Goal: Transaction & Acquisition: Book appointment/travel/reservation

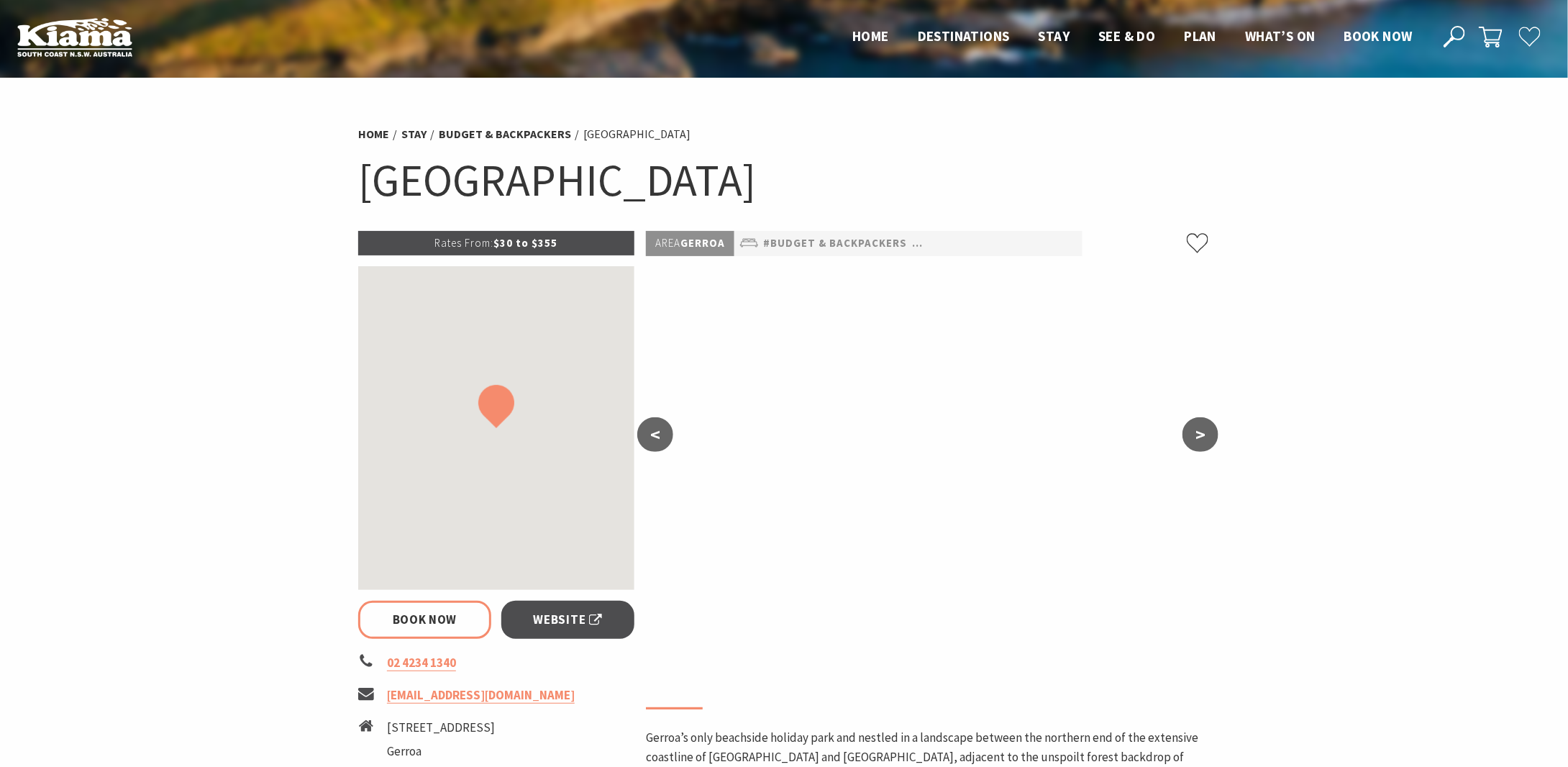
scroll to position [288, 0]
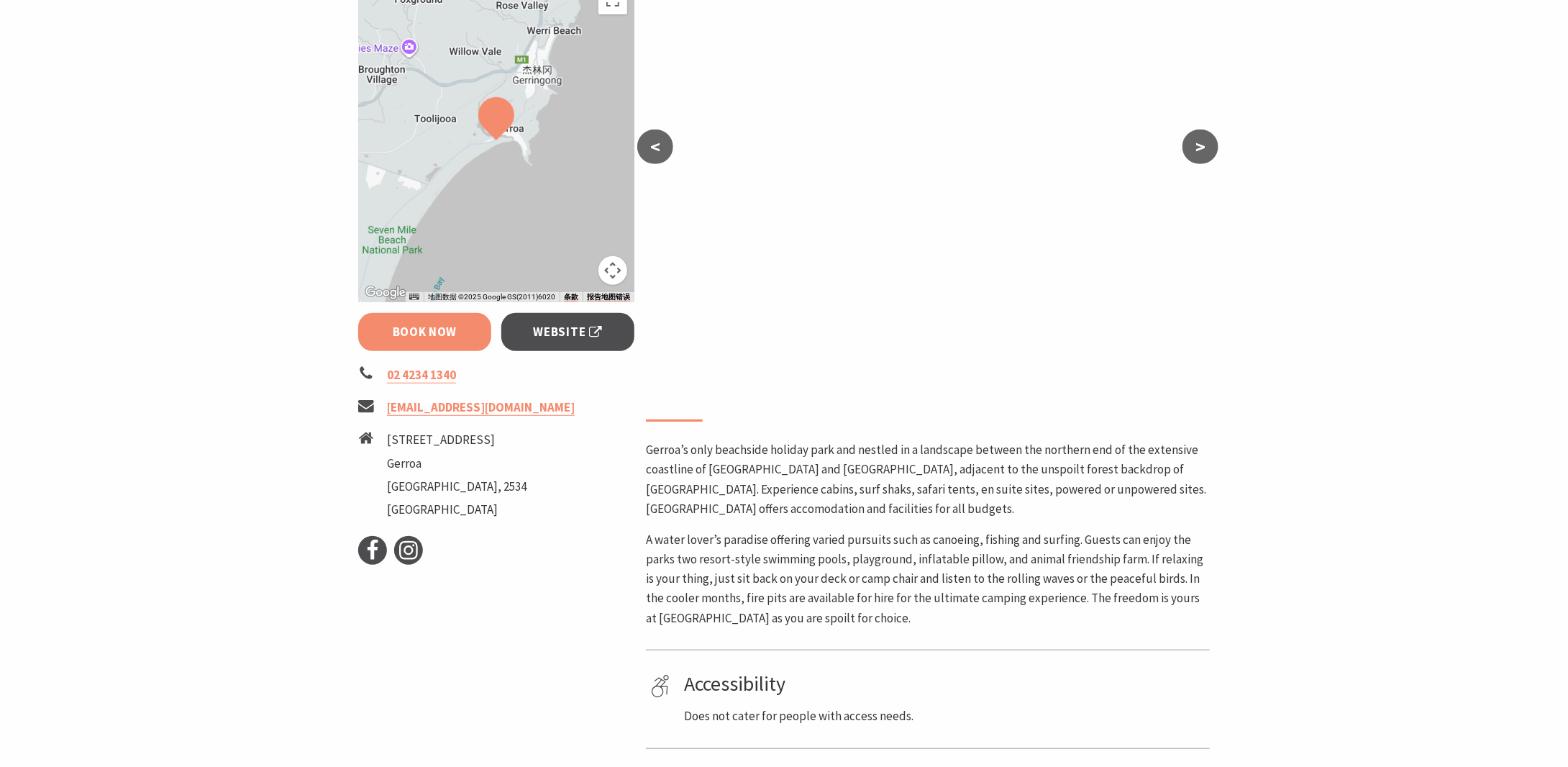
select select "3"
select select "2"
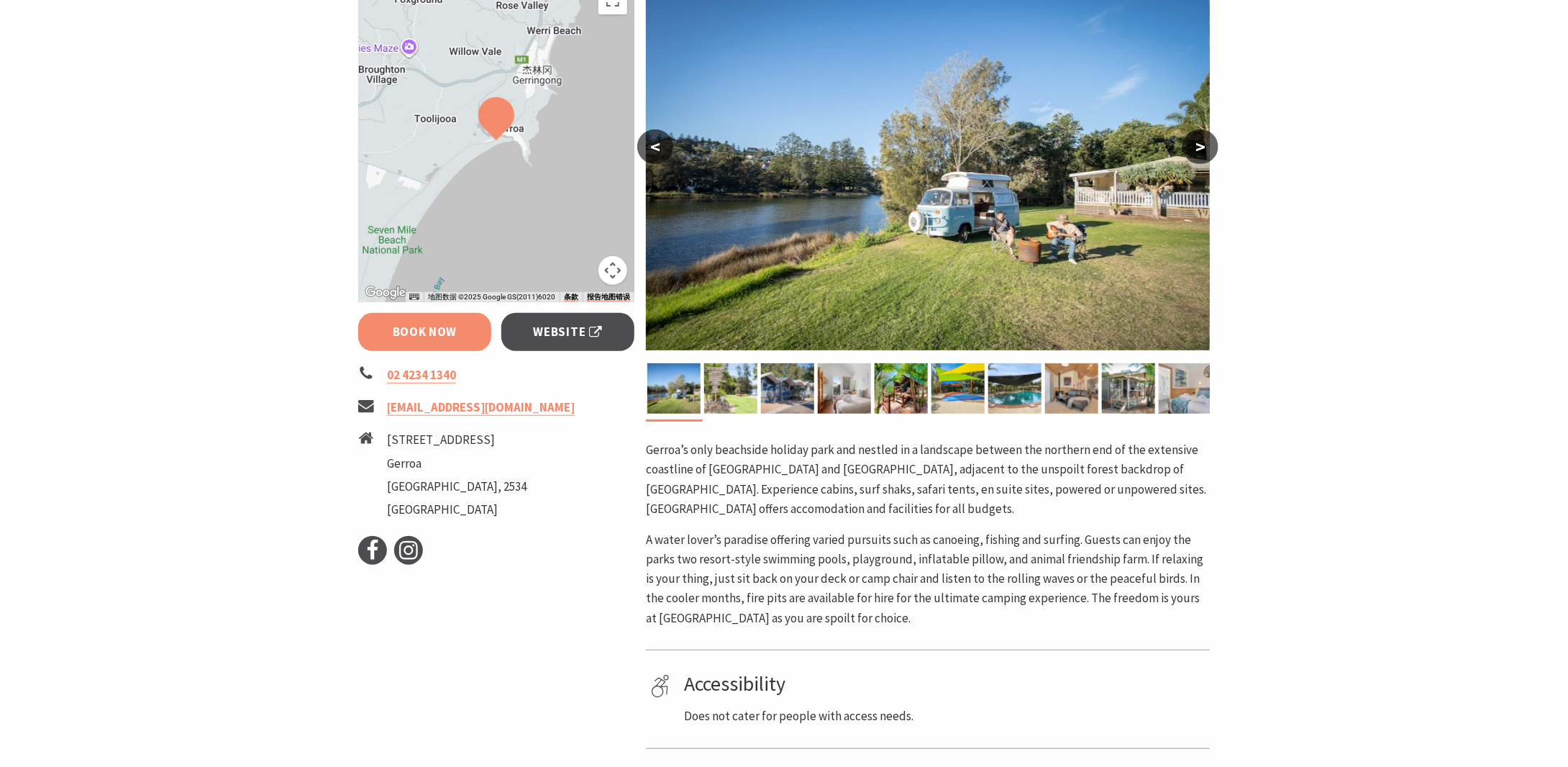
click at [407, 325] on link "Book Now" at bounding box center [424, 332] width 133 height 38
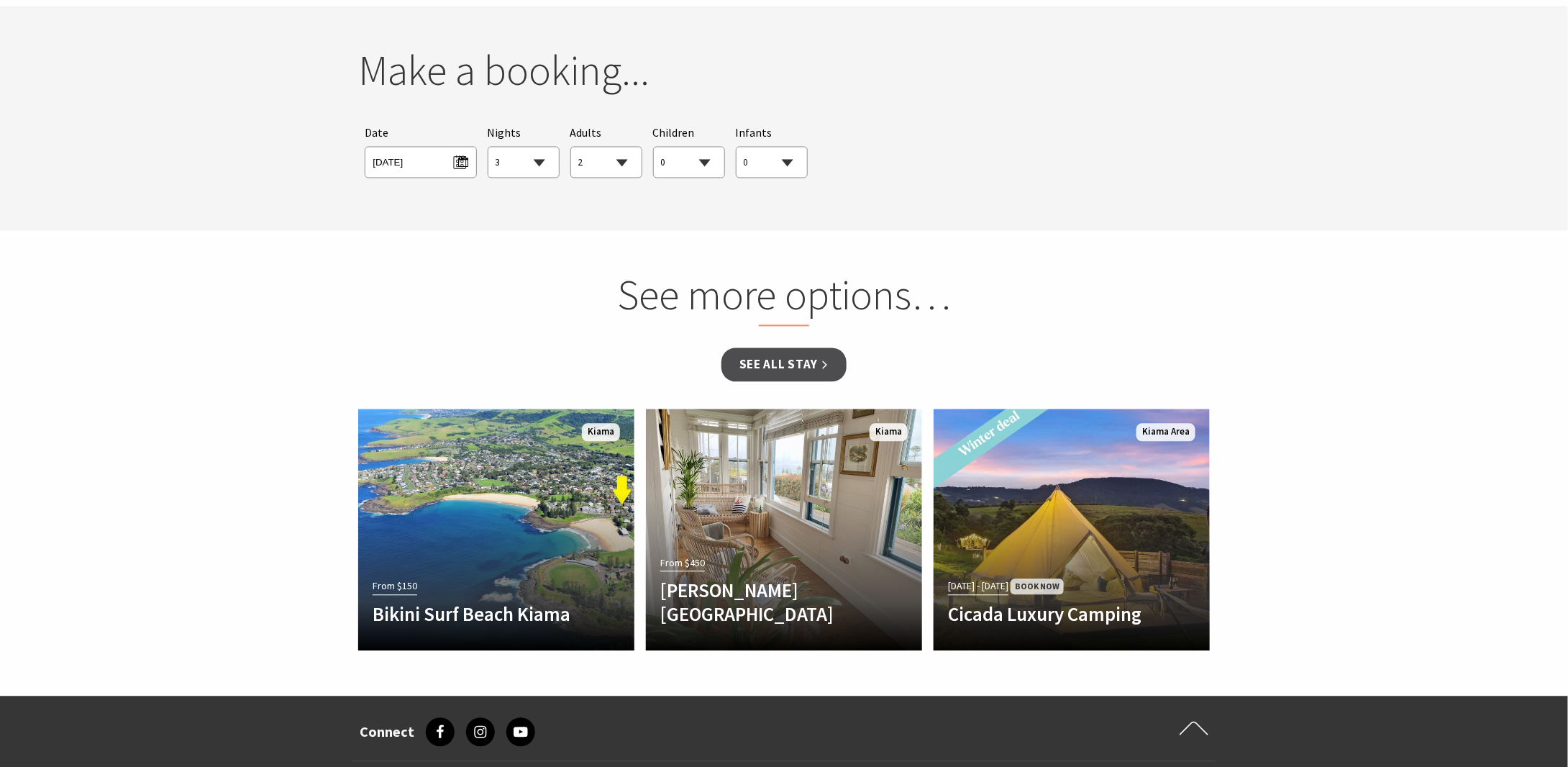
scroll to position [1345, 0]
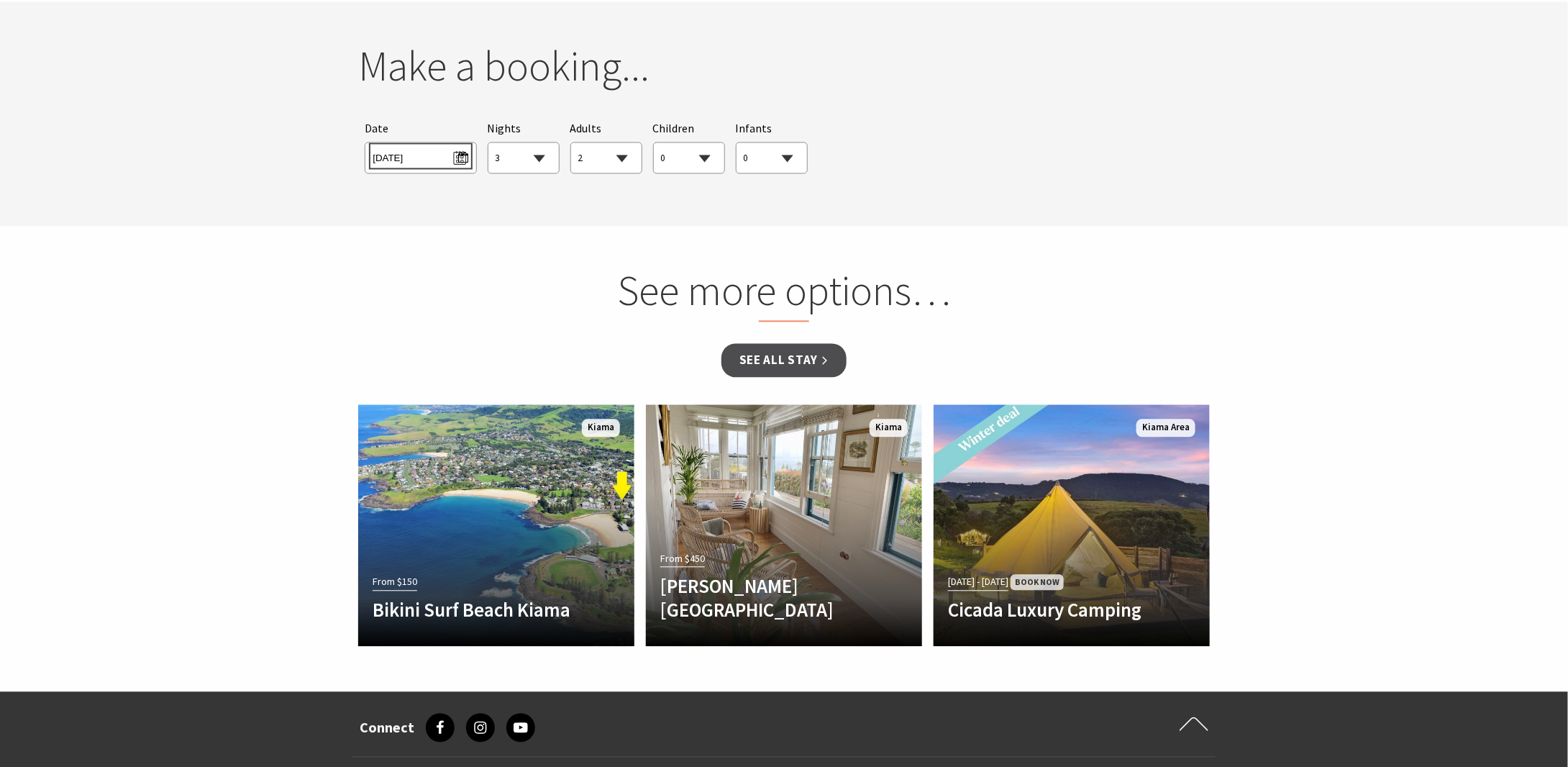
click at [430, 161] on span "[DATE]" at bounding box center [420, 156] width 96 height 20
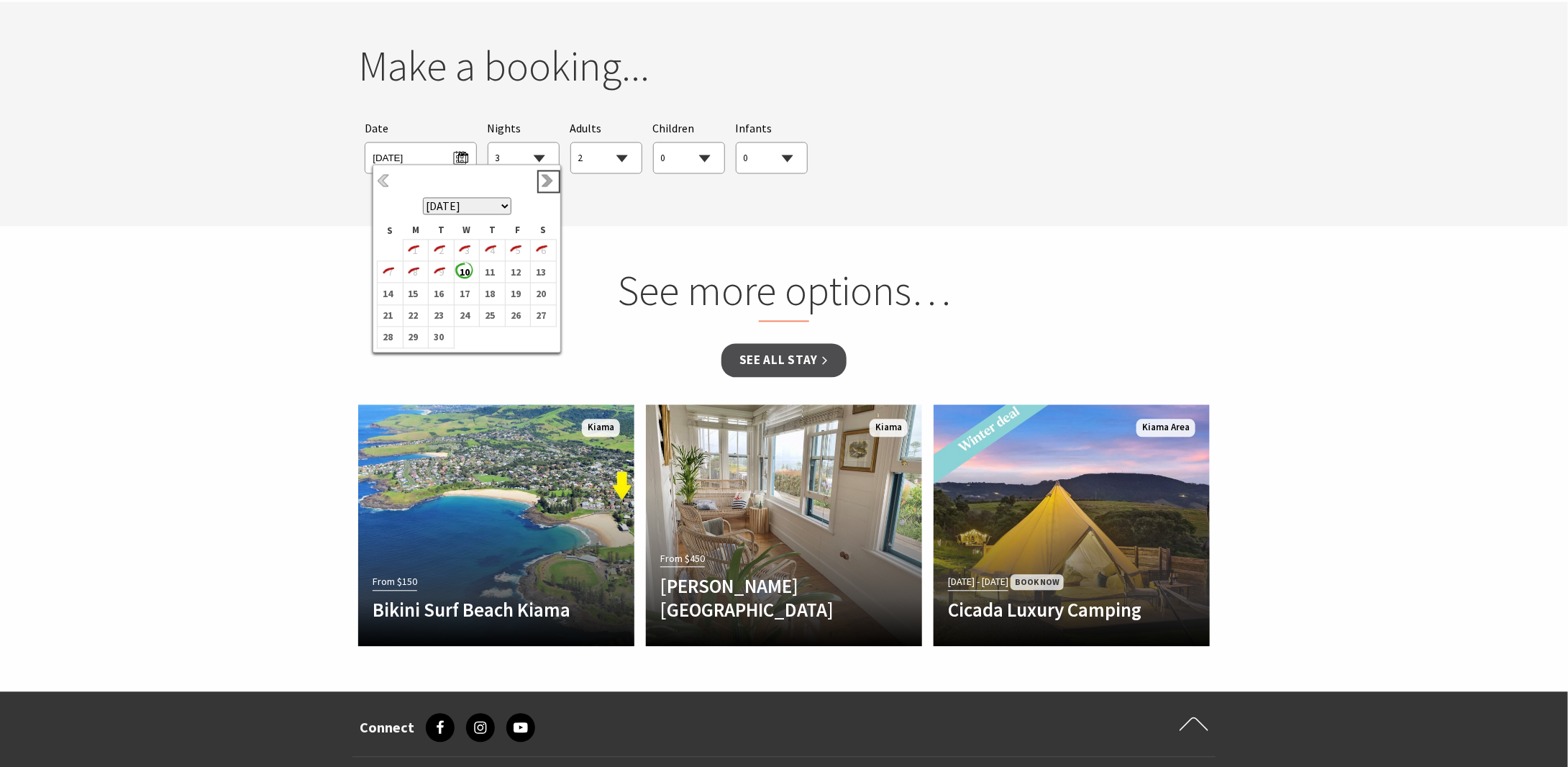
click at [543, 181] on link "Next" at bounding box center [549, 182] width 16 height 16
click at [522, 252] on b "3" at bounding box center [515, 251] width 19 height 19
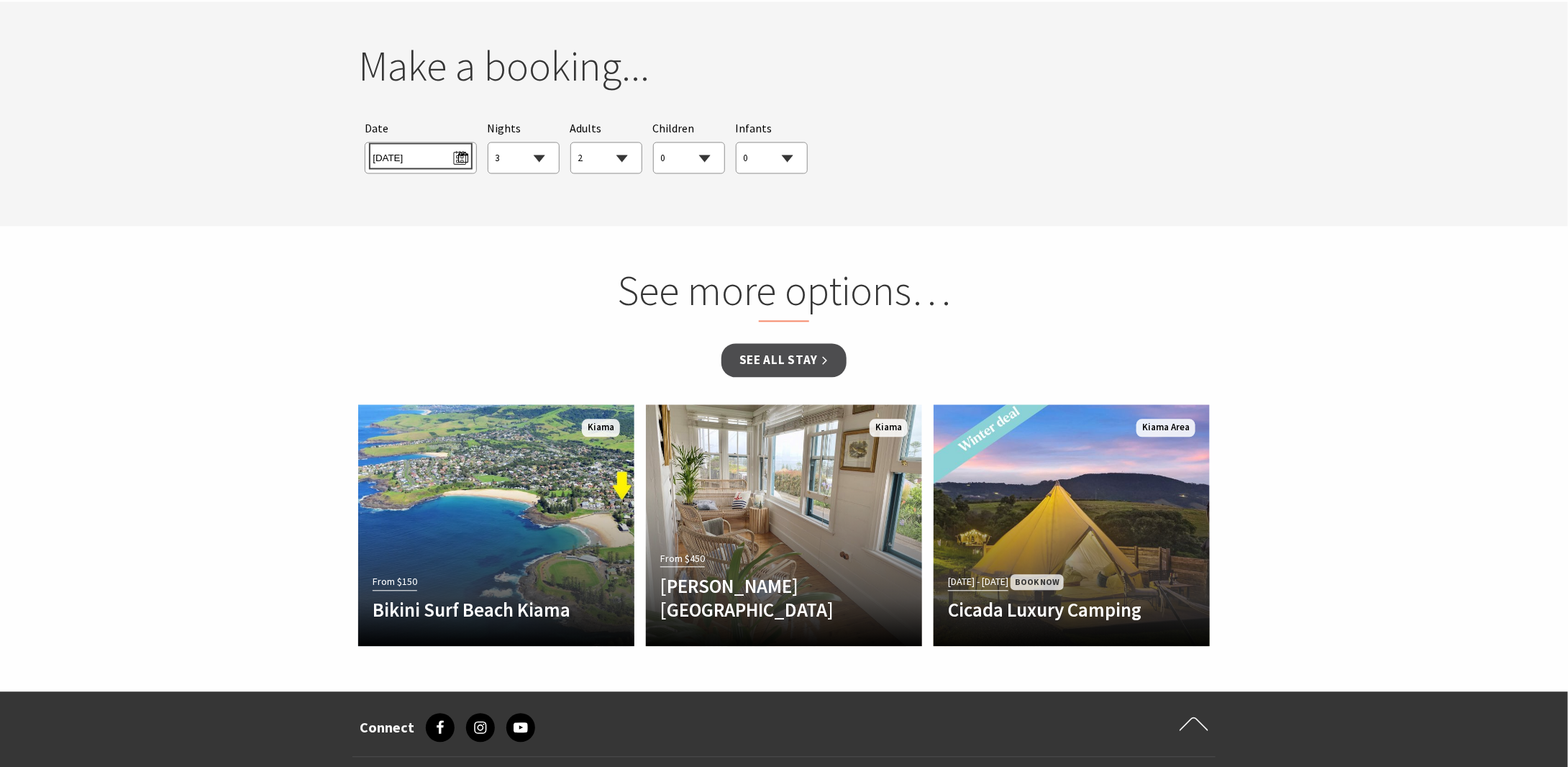
click at [464, 152] on span "[DATE]" at bounding box center [420, 156] width 96 height 20
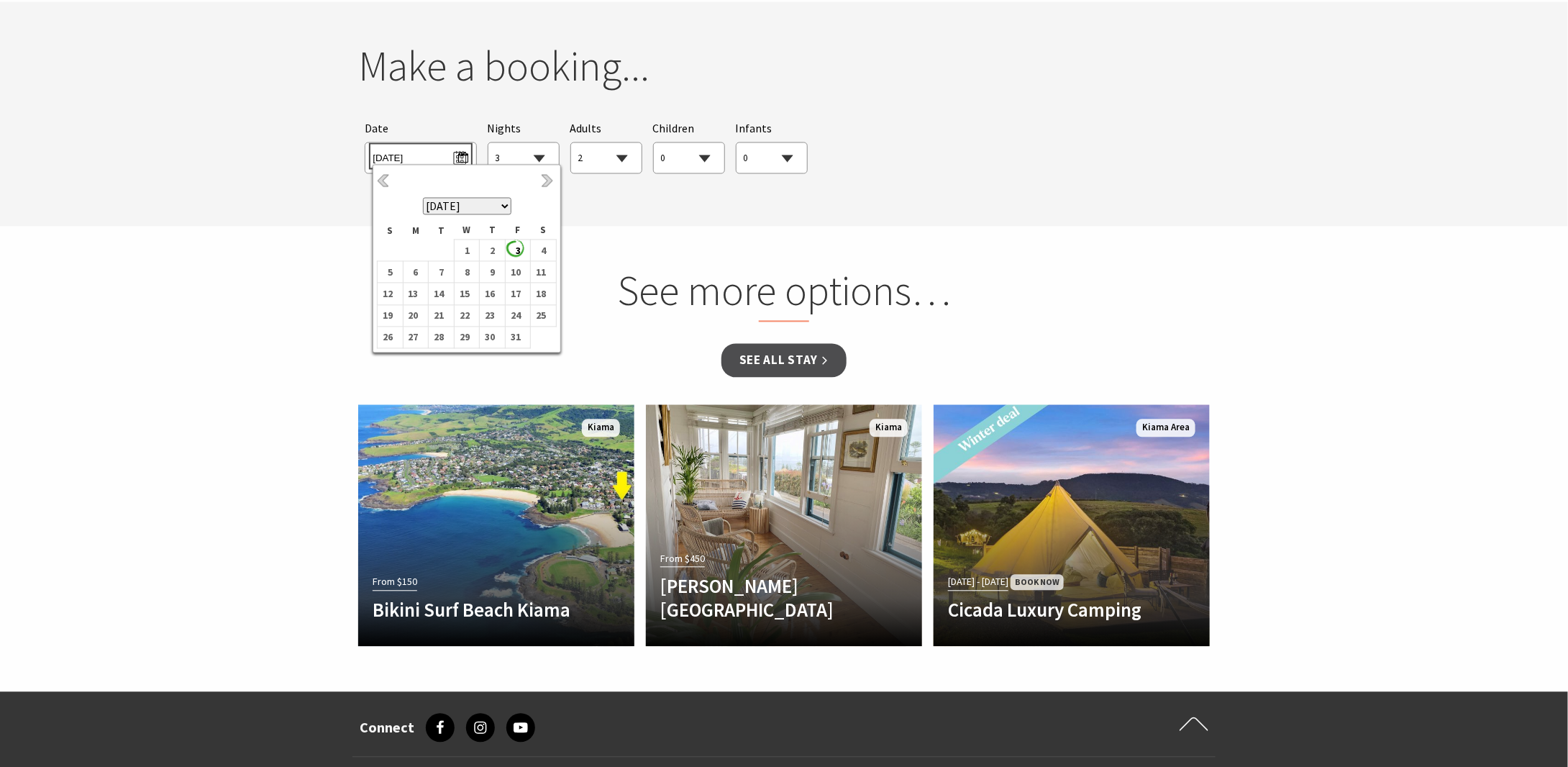
click at [464, 152] on span "[DATE]" at bounding box center [420, 156] width 96 height 20
click at [257, 198] on section "You currently don't have any items in your cart Make a booking... Searching for…" at bounding box center [784, 115] width 1568 height 224
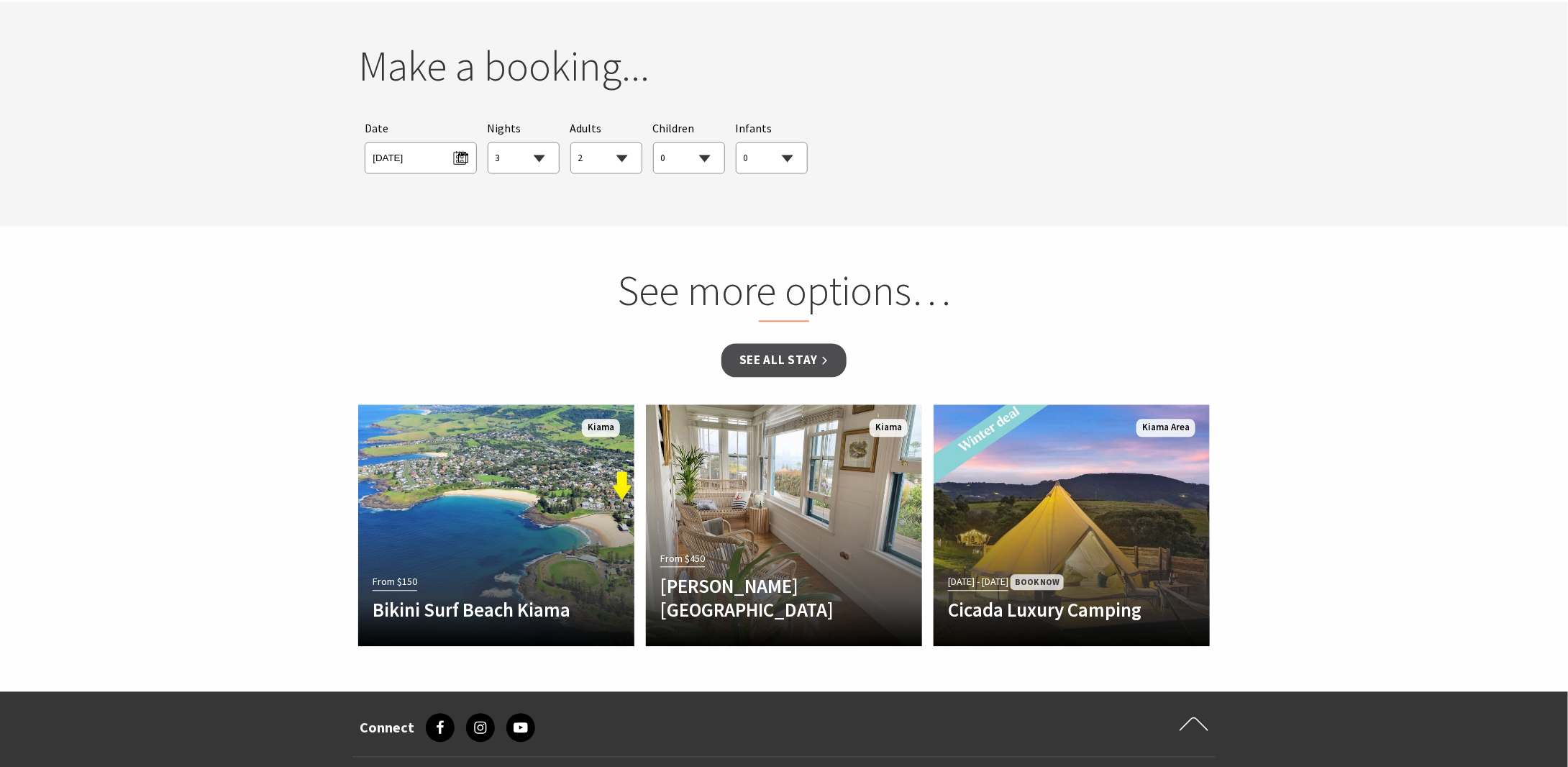
scroll to position [1153, 0]
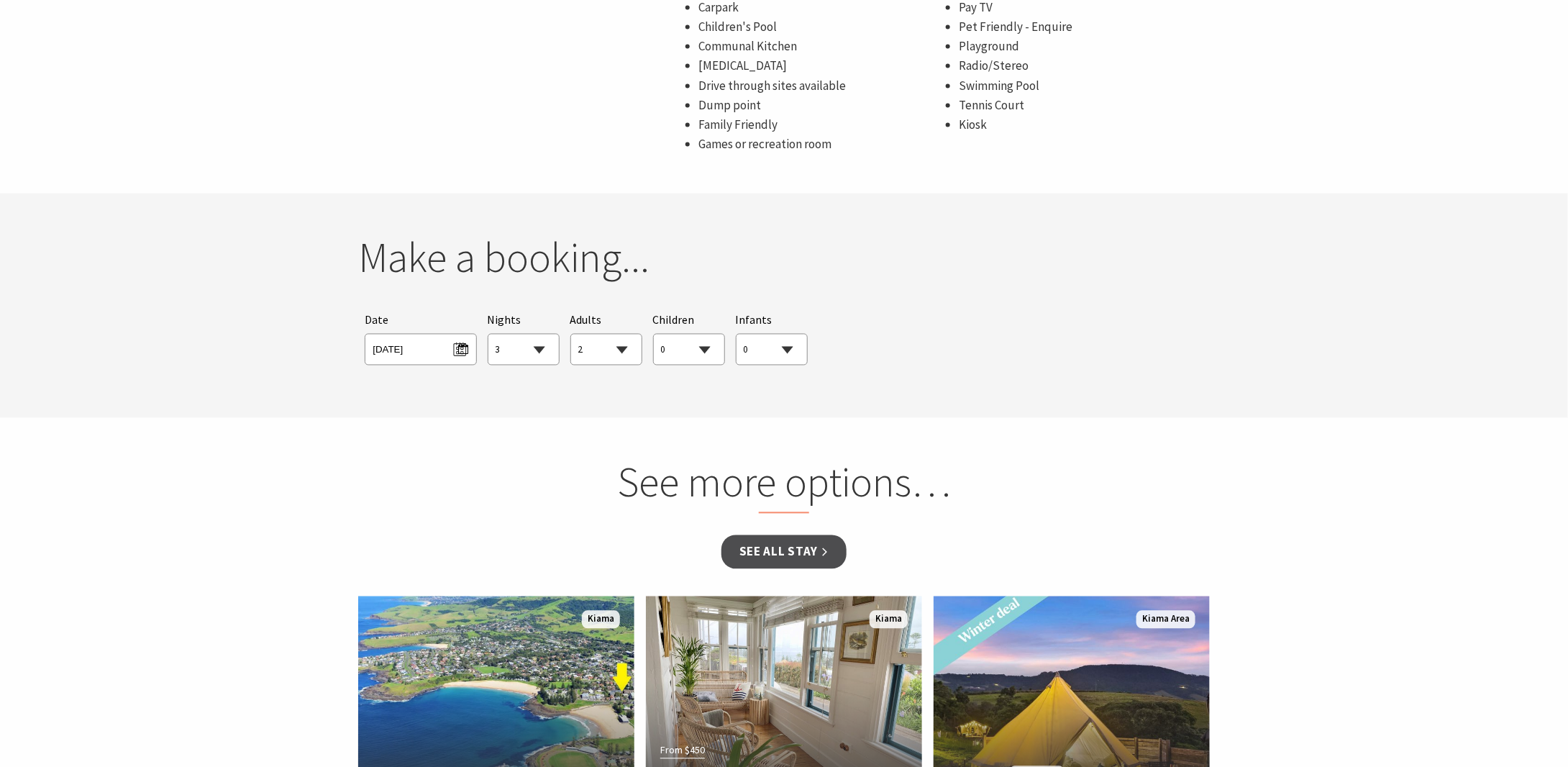
click at [528, 348] on select "1 2 3 4 5 6 7 8 9 10 11 12 13 14 15 16 17 18 19 20 21 22 23 24 25 26 27 28 29 30" at bounding box center [523, 350] width 70 height 32
click at [615, 349] on select "0 1 2 3 4 5 6 7 8 9 10 11 12 13 14 15 16 17 18 19 20 21 22 23 24 25 26 27 28 29…" at bounding box center [606, 350] width 70 height 32
click at [719, 350] on select "0 1 2 3 4 5 6 7 8 9 10 11 12 13 14 15 16 17 18 19 20 21 22 23 24 25 26 27 28 29…" at bounding box center [689, 350] width 70 height 32
select select "1"
click at [654, 334] on select "0 1 2 3 4 5 6 7 8 9 10 11 12 13 14 15 16 17 18 19 20 21 22 23 24 25 26 27 28 29…" at bounding box center [689, 350] width 70 height 32
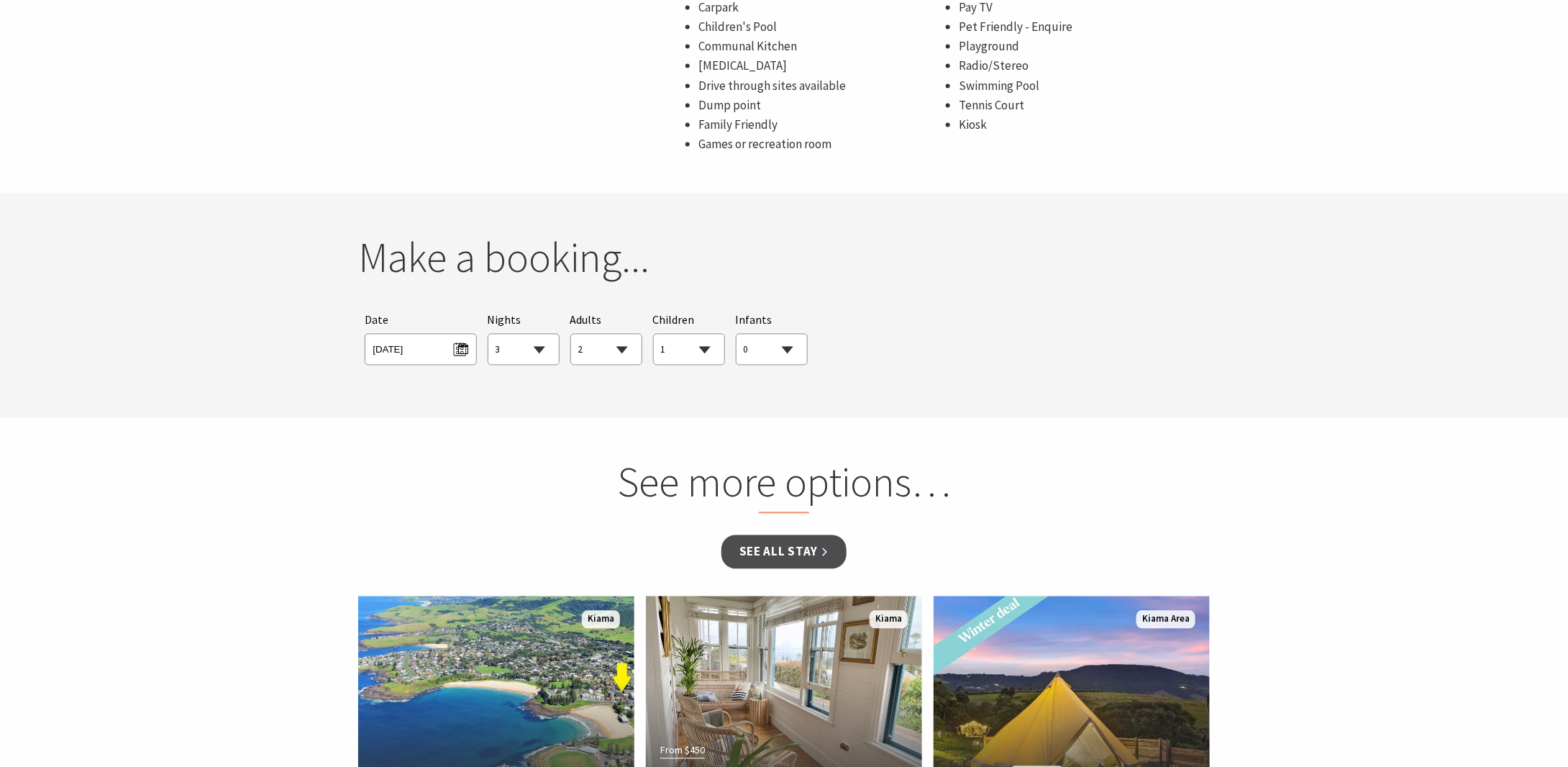
click at [777, 355] on select "0 1 2 3 4 5 6 7 8 9 10 11 12 13 14 15 16 17 18 19 20 21 22 23 24 25 26 27 28 29…" at bounding box center [771, 350] width 70 height 32
click at [736, 334] on select "0 1 2 3 4 5 6 7 8 9 10 11 12 13 14 15 16 17 18 19 20 21 22 23 24 25 26 27 28 29…" at bounding box center [771, 350] width 70 height 32
click at [811, 558] on link "See all Stay" at bounding box center [784, 551] width 125 height 34
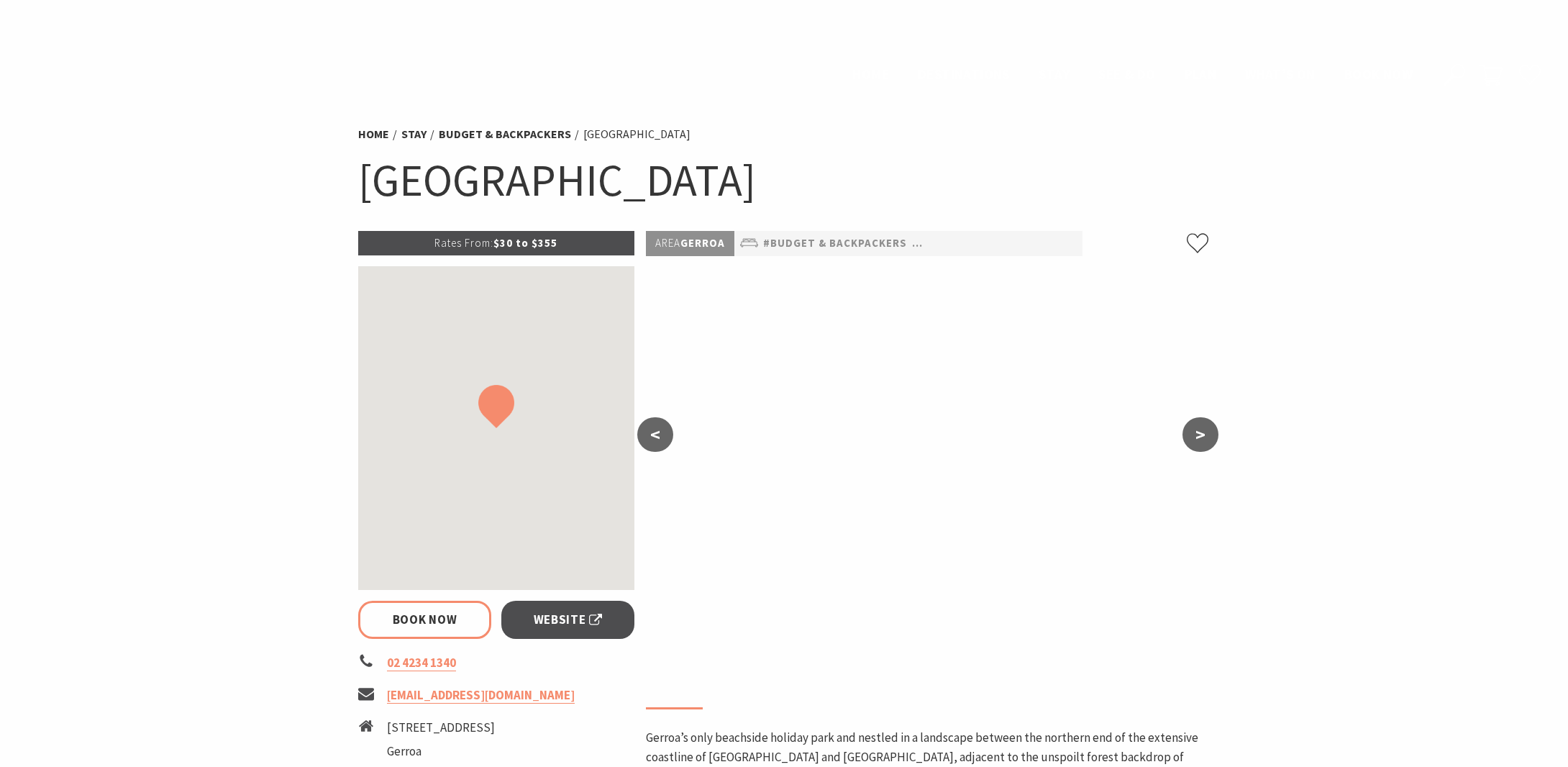
select select "3"
select select "2"
select select "1"
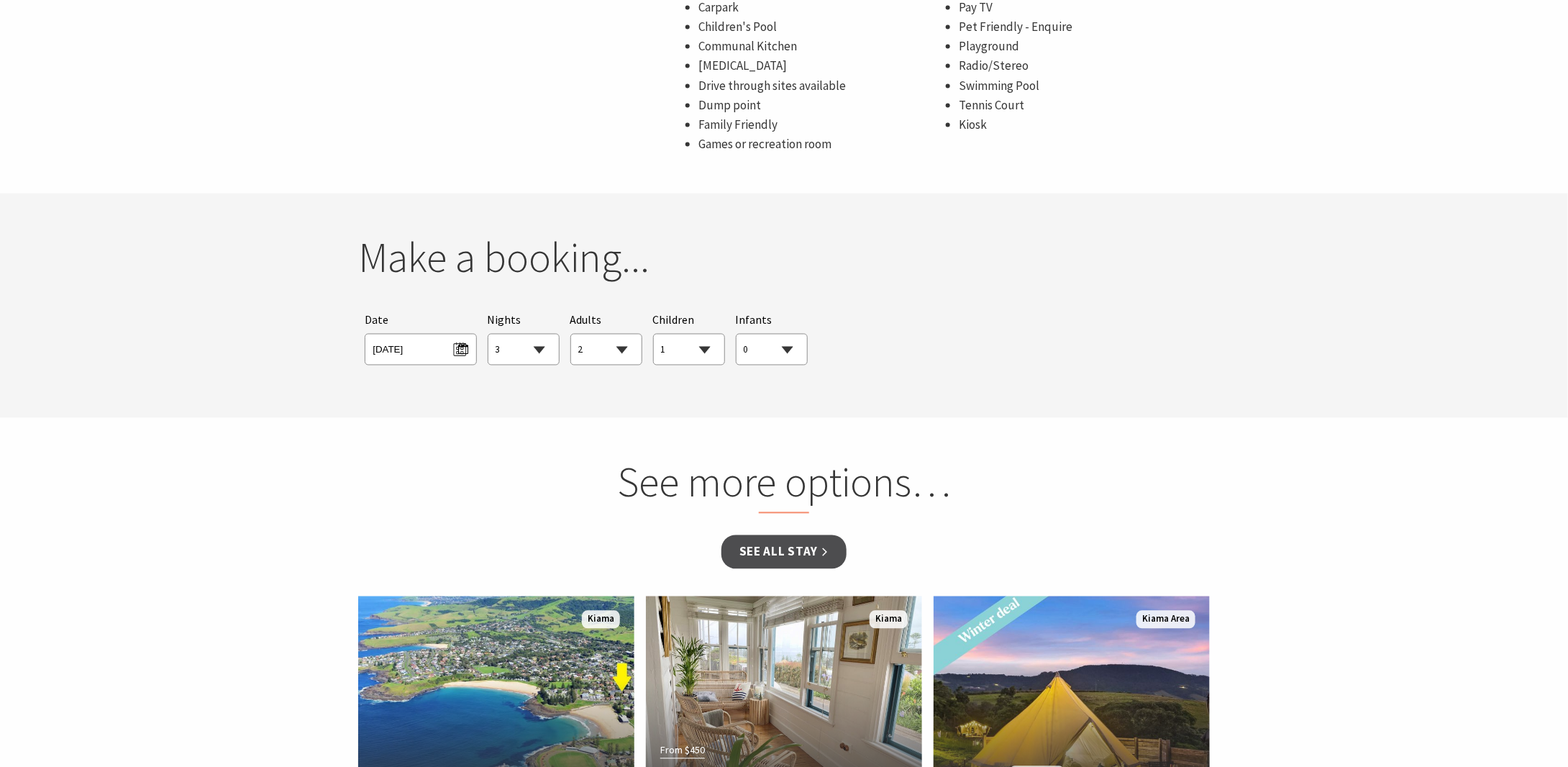
click at [916, 350] on div "Searching for Accommodation Tours Events Car Hire Packages Date Fri 03/10/2025 …" at bounding box center [784, 338] width 852 height 67
click at [1103, 317] on div "Searching for Accommodation Tours Events Car Hire Packages Date Fri 03/10/2025 …" at bounding box center [784, 338] width 852 height 67
click at [888, 389] on section "You currently don't have any items in your cart Make a booking... Searching for…" at bounding box center [784, 306] width 1568 height 224
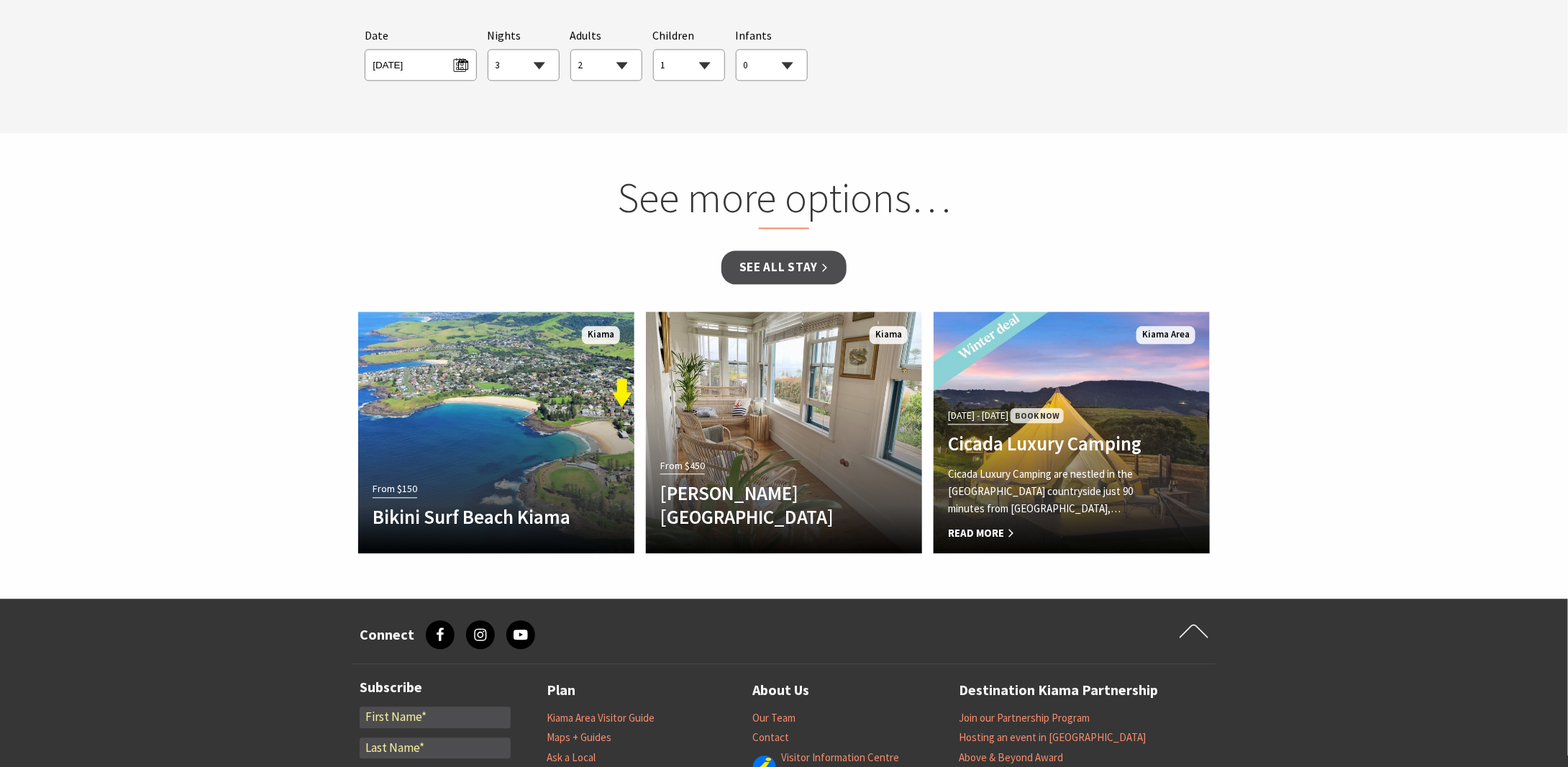
scroll to position [1246, 0]
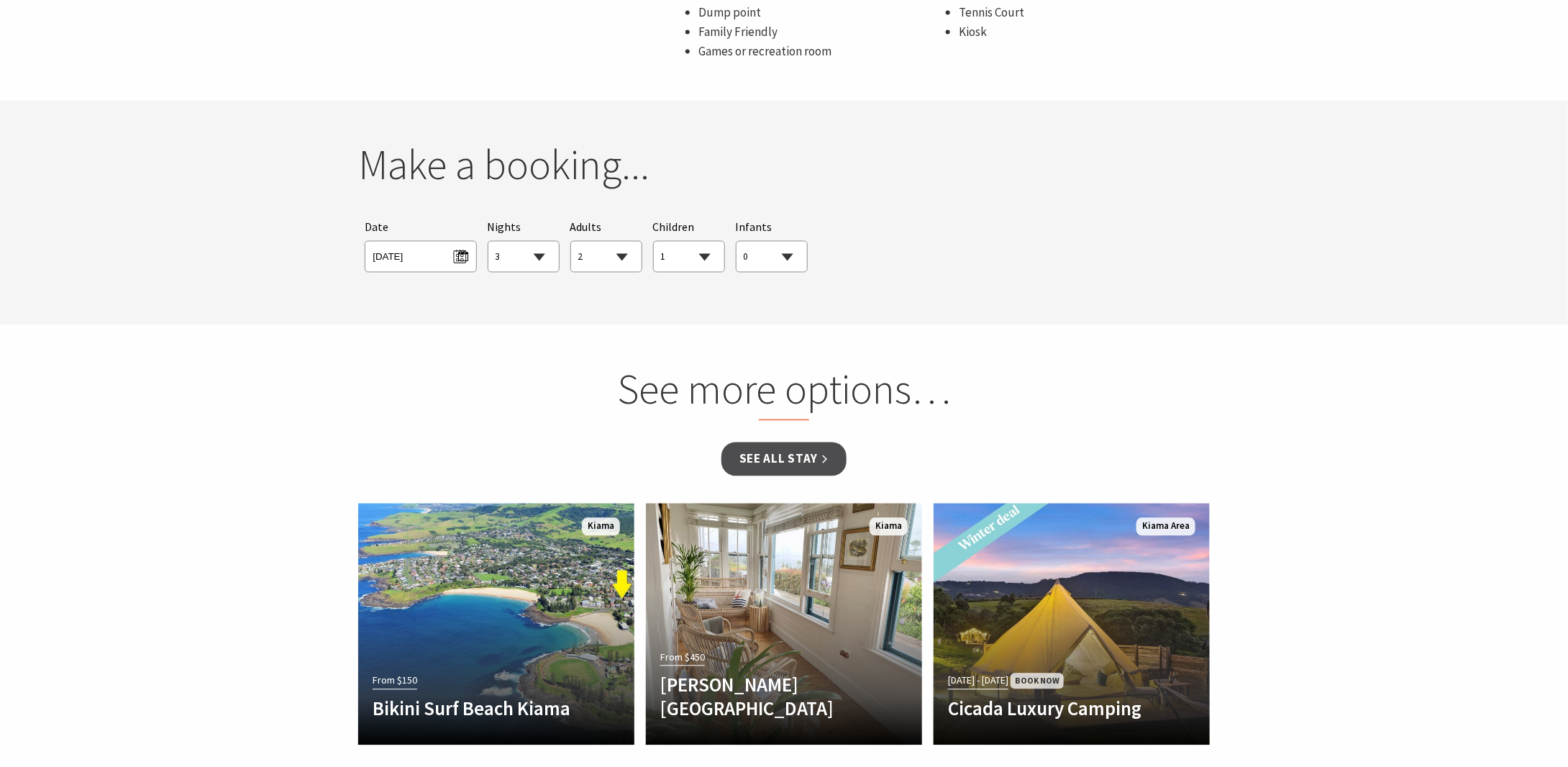
click at [510, 299] on section "You currently don't have any items in your cart Make a booking... Searching for…" at bounding box center [784, 212] width 1568 height 224
drag, startPoint x: 359, startPoint y: 307, endPoint x: 353, endPoint y: 300, distance: 9.2
click at [359, 307] on section "You currently don't have any items in your cart Make a booking... Searching for…" at bounding box center [784, 212] width 1568 height 224
click at [456, 253] on span "[DATE]" at bounding box center [420, 254] width 96 height 20
click at [512, 342] on b "3" at bounding box center [515, 350] width 19 height 19
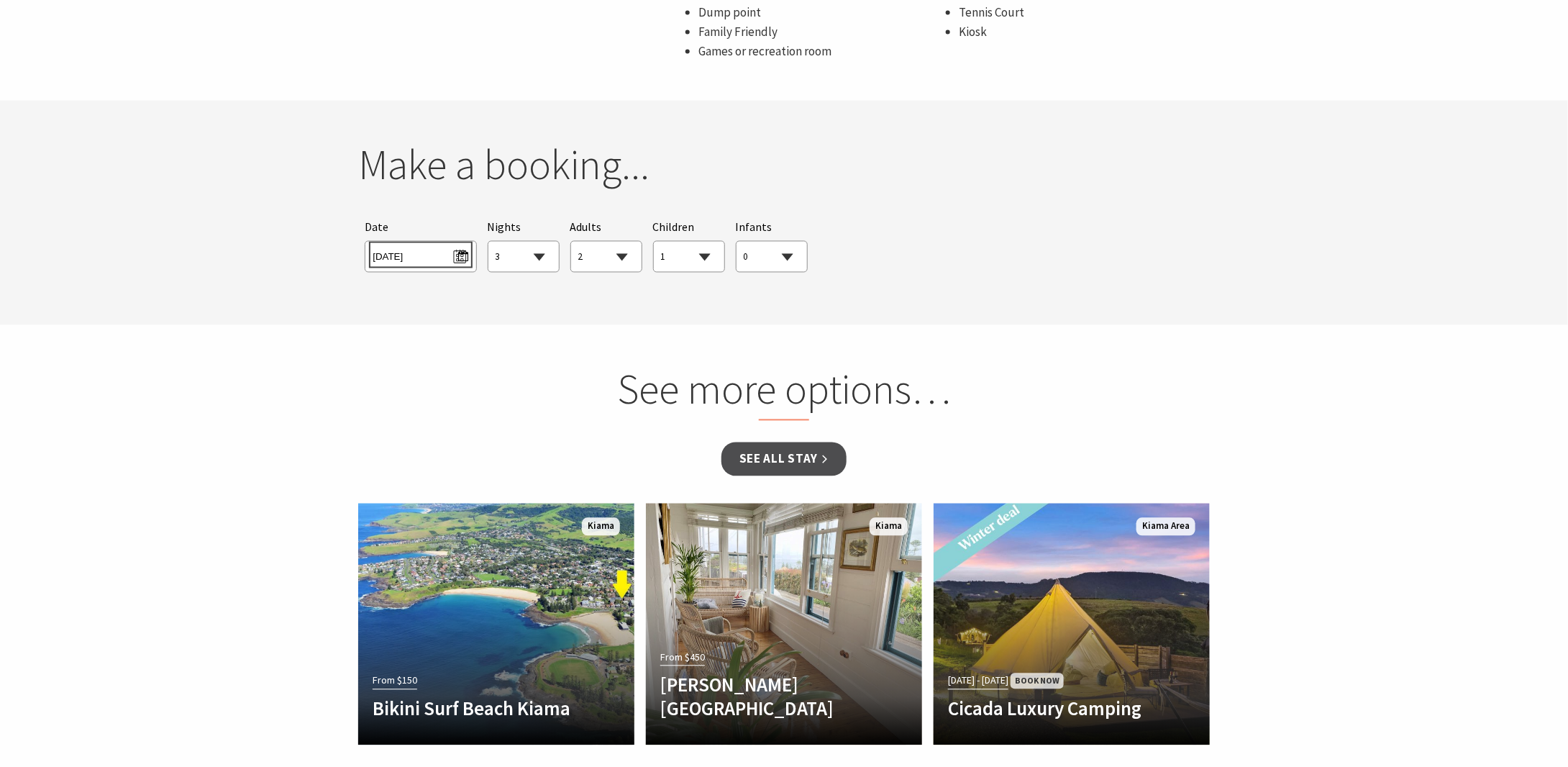
click at [455, 261] on span "[DATE]" at bounding box center [420, 254] width 96 height 20
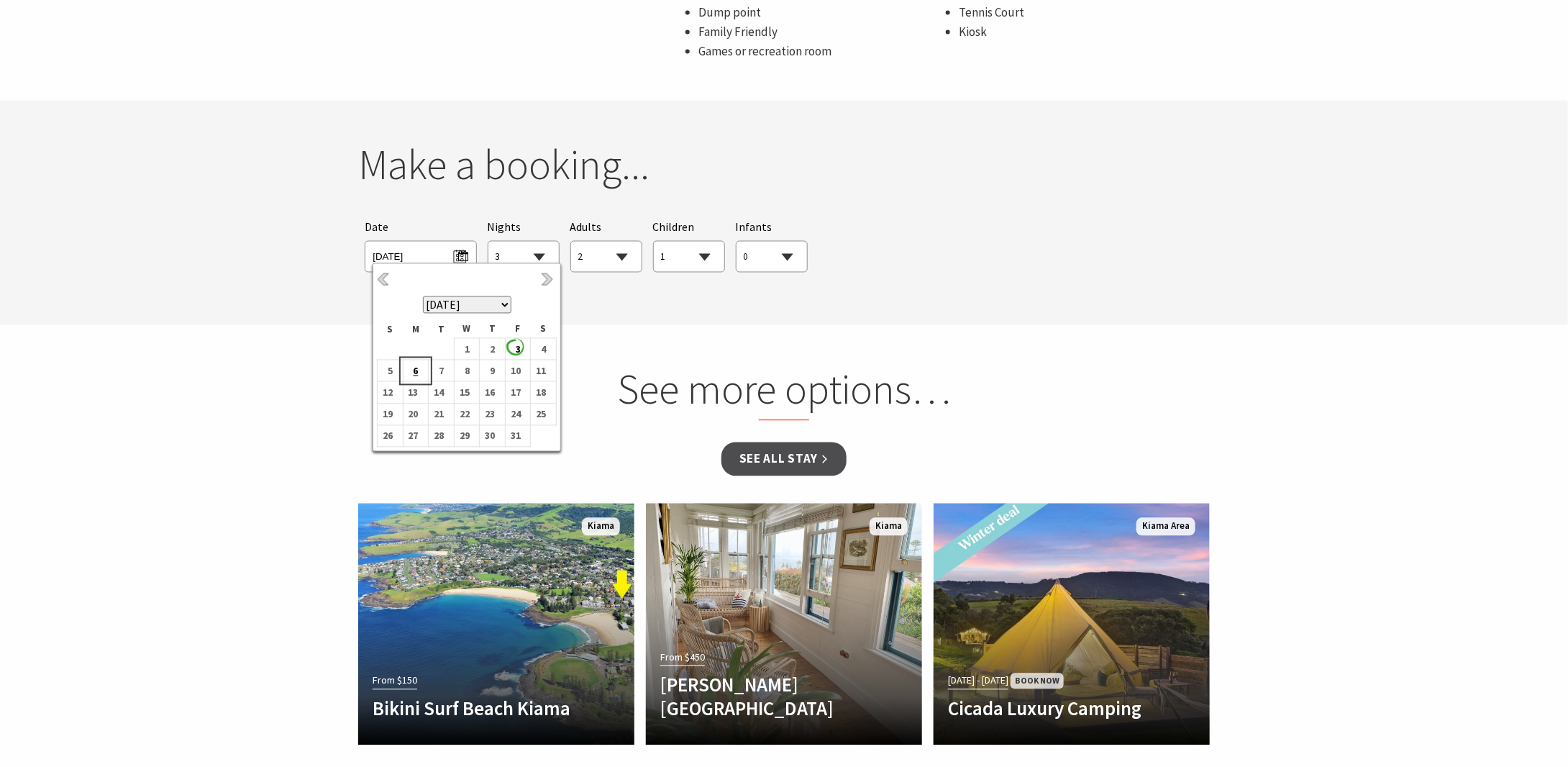
click at [414, 367] on b "6" at bounding box center [413, 371] width 19 height 19
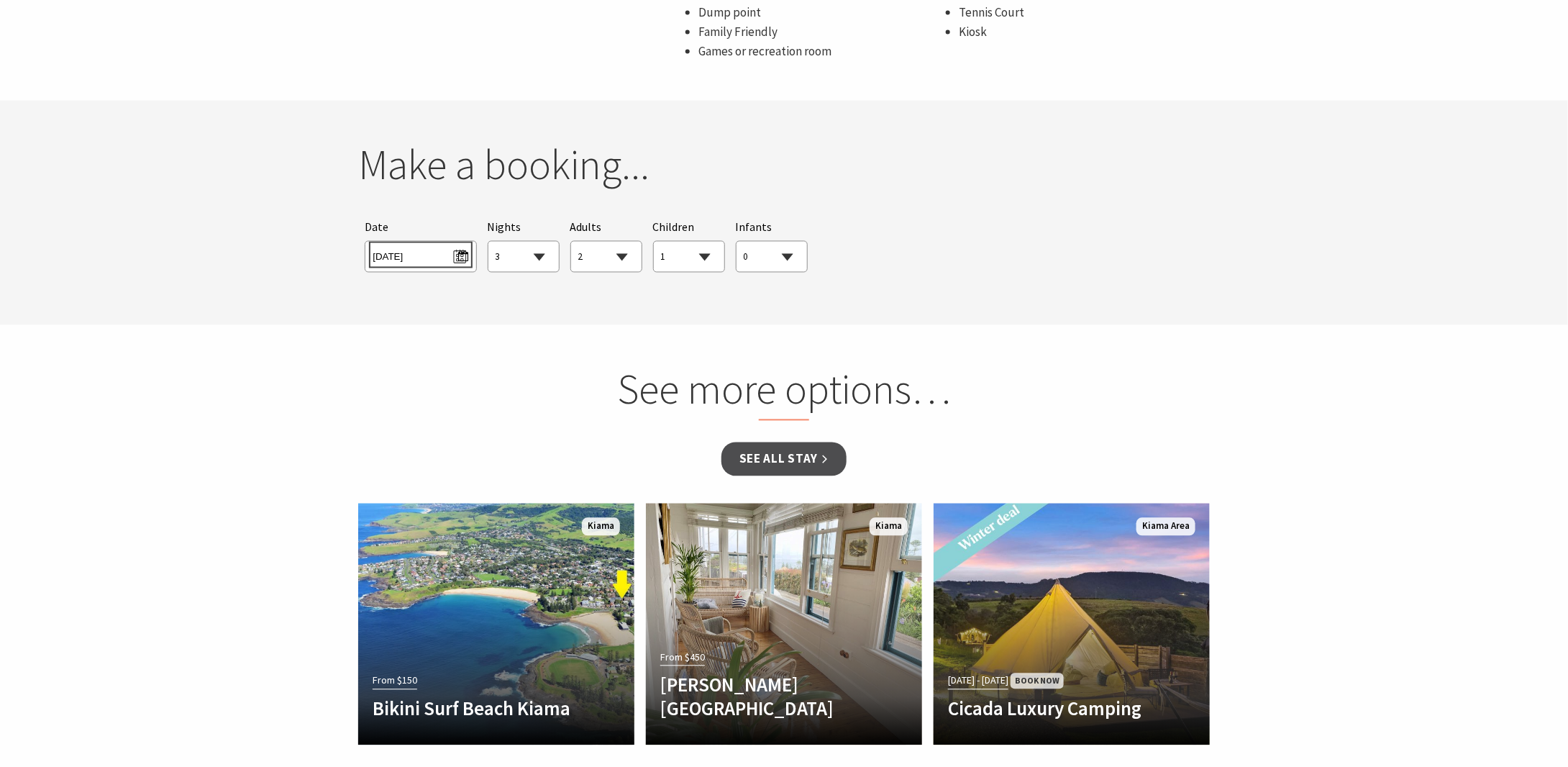
click at [465, 256] on span "Mon 06/10/2025" at bounding box center [420, 254] width 96 height 20
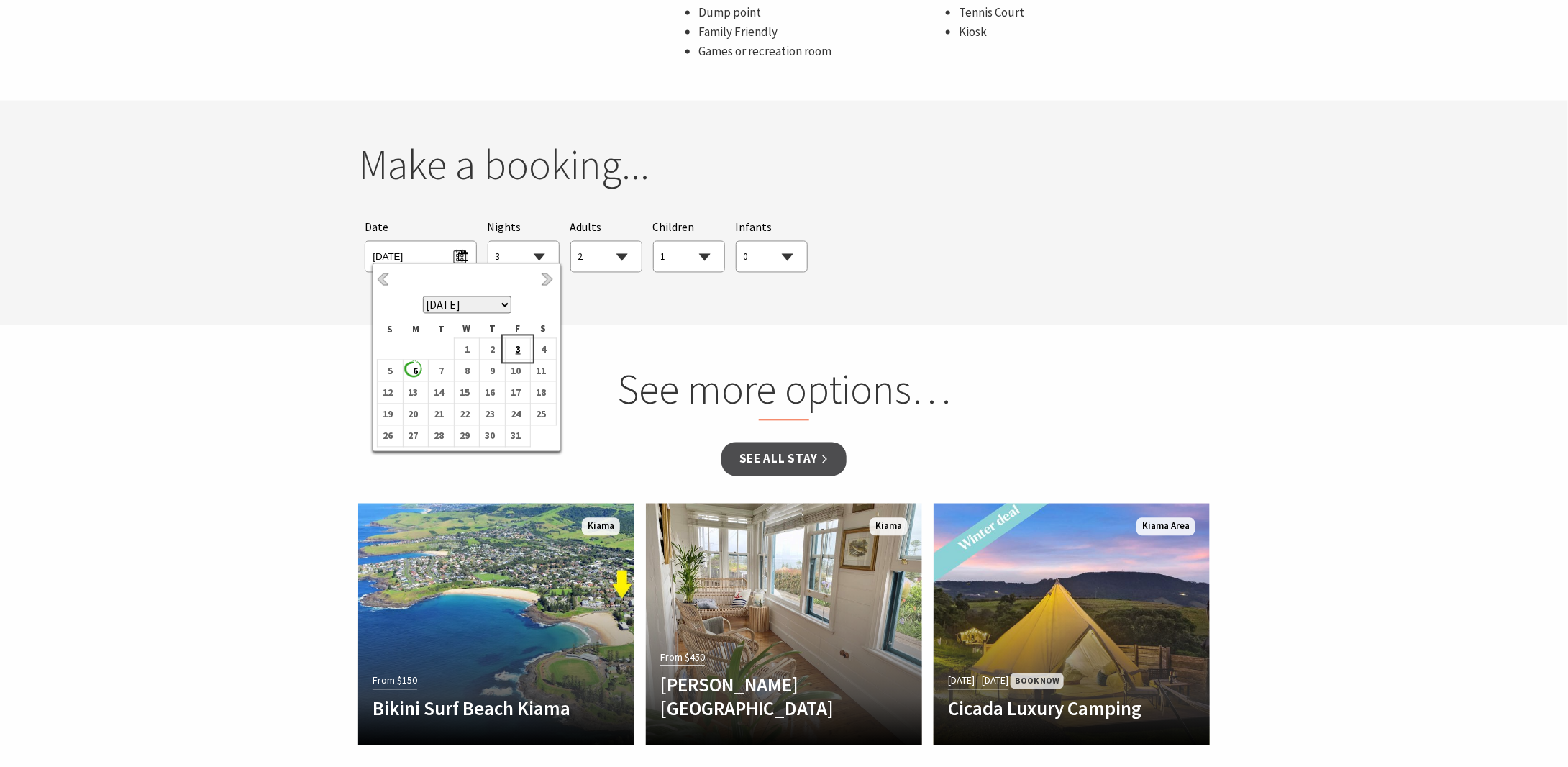
click at [513, 346] on b "3" at bounding box center [515, 350] width 19 height 19
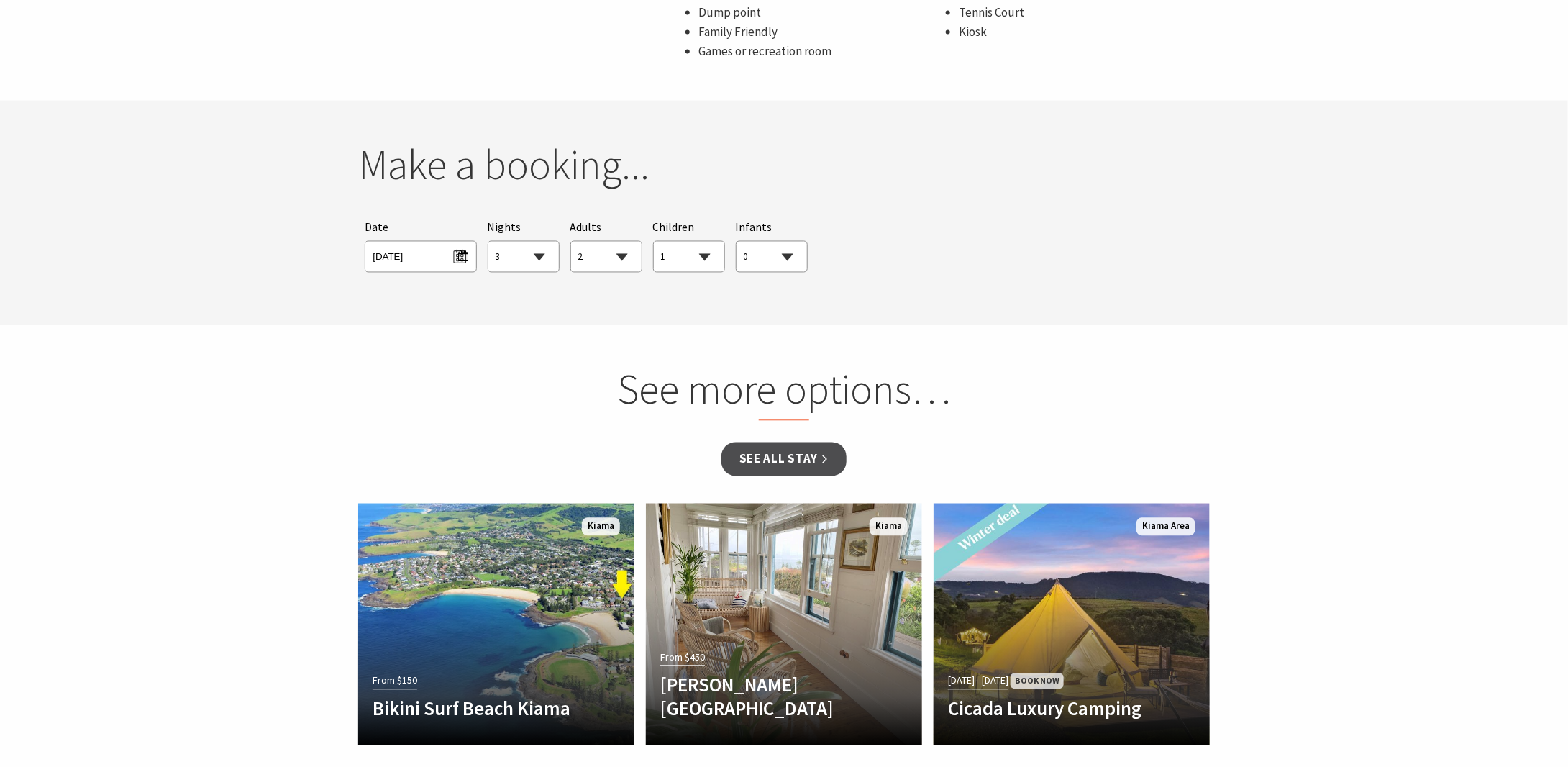
click at [303, 322] on section "You currently don't have any items in your cart Make a booking... Searching for…" at bounding box center [784, 212] width 1568 height 224
click at [459, 254] on span "[DATE]" at bounding box center [420, 254] width 96 height 20
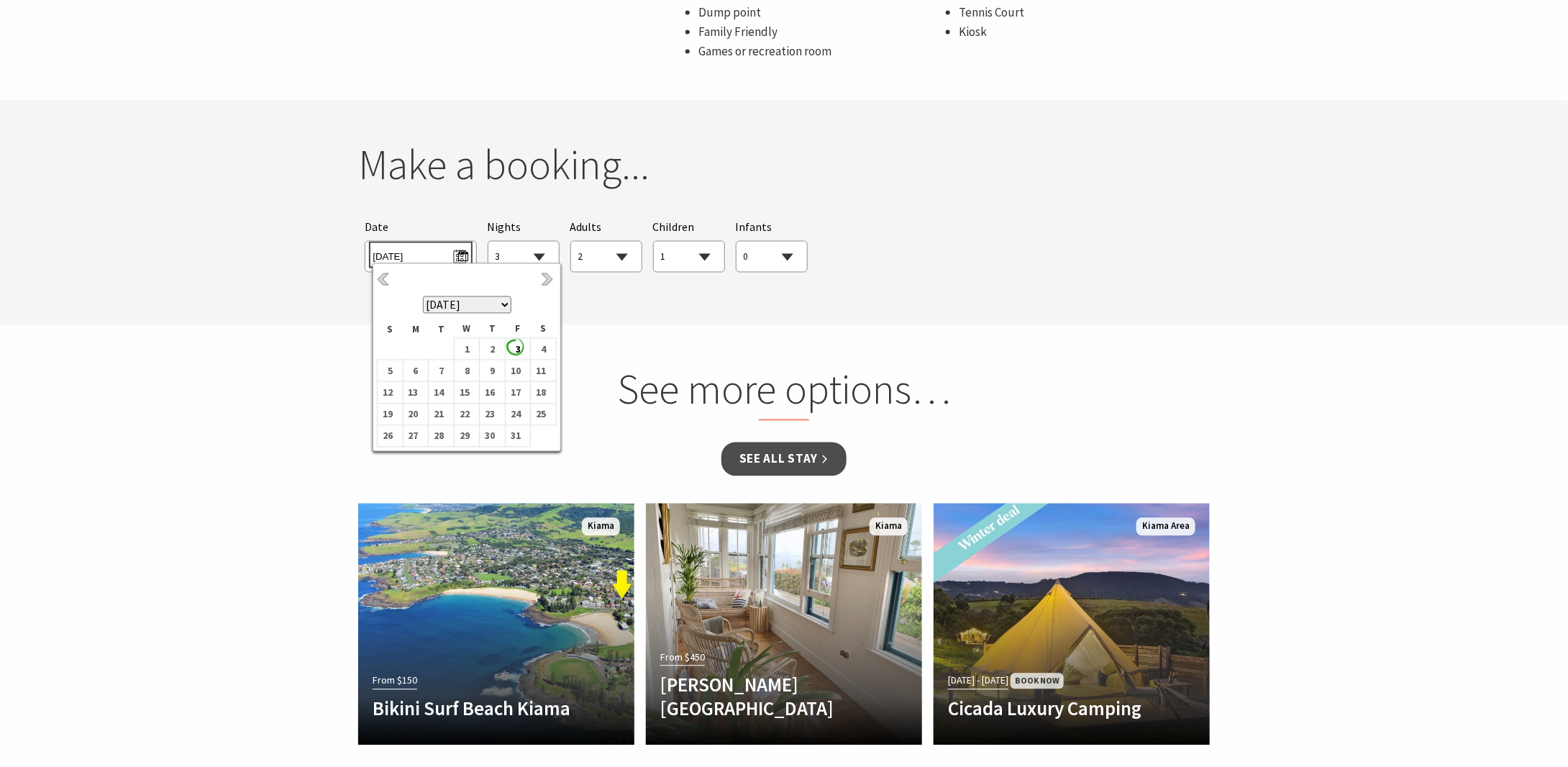
click at [459, 254] on span "[DATE]" at bounding box center [420, 254] width 96 height 20
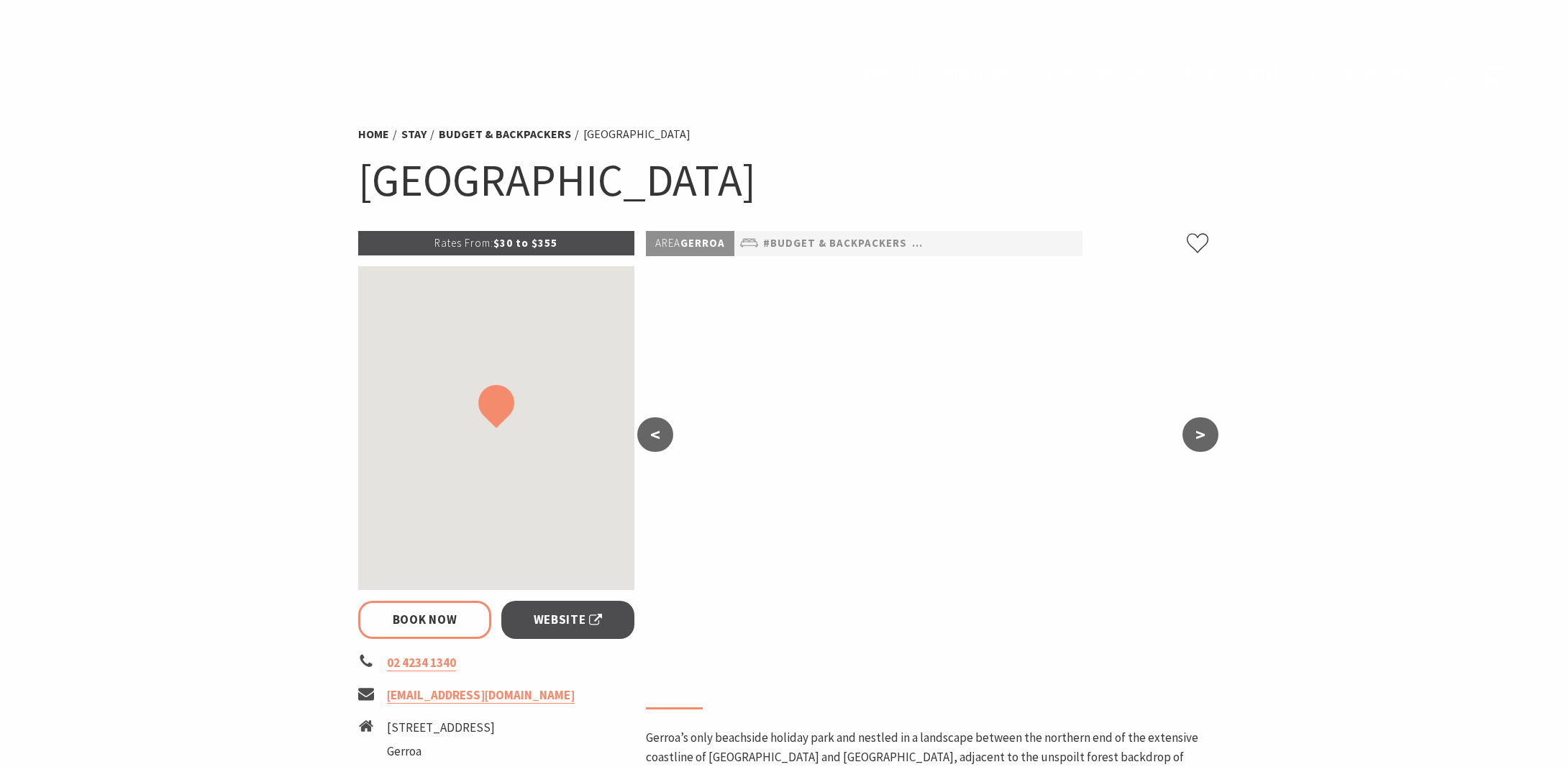
select select "3"
select select "2"
select select "1"
select select "3"
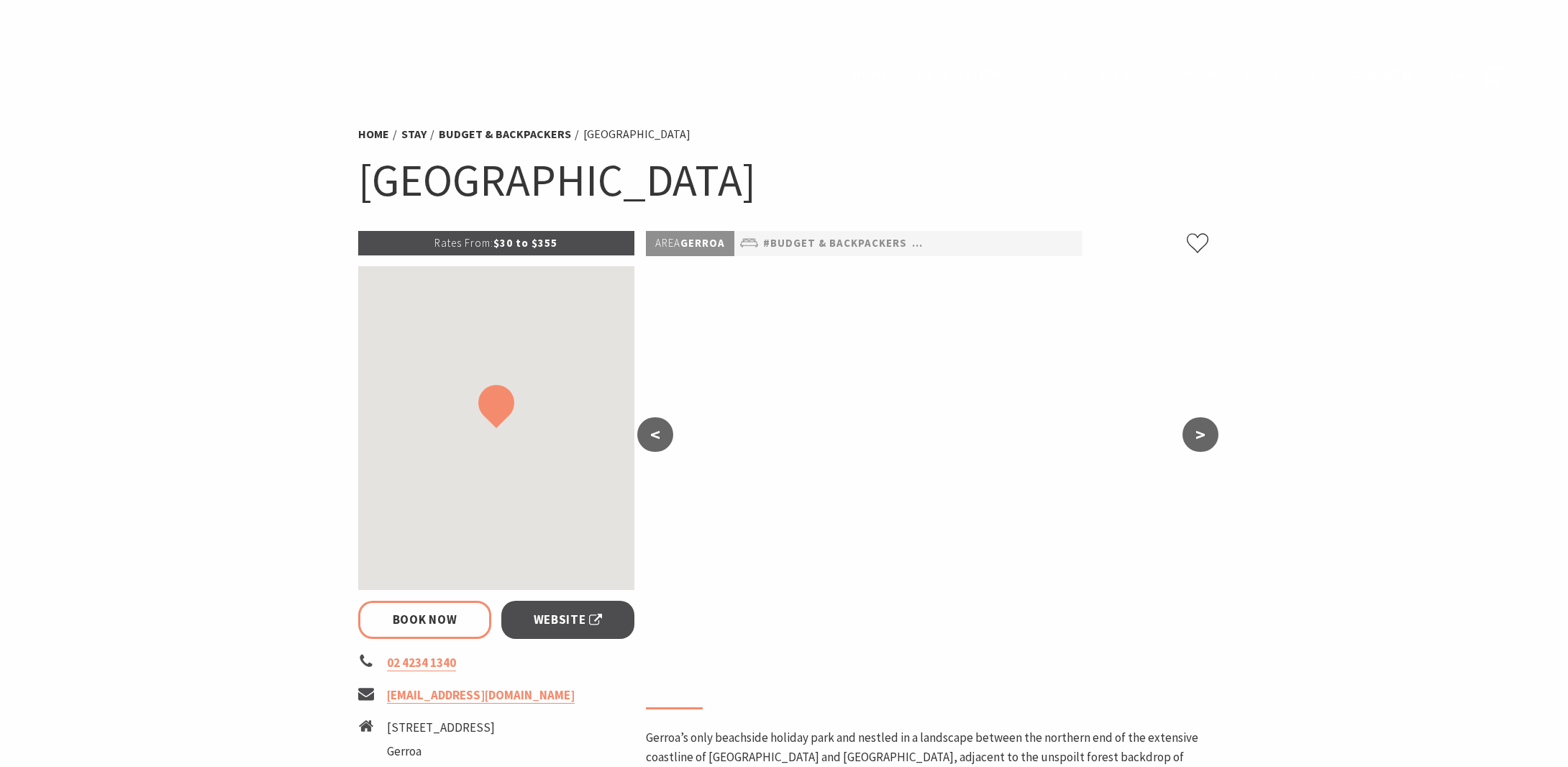
select select "2"
select select "1"
select select "3"
select select "2"
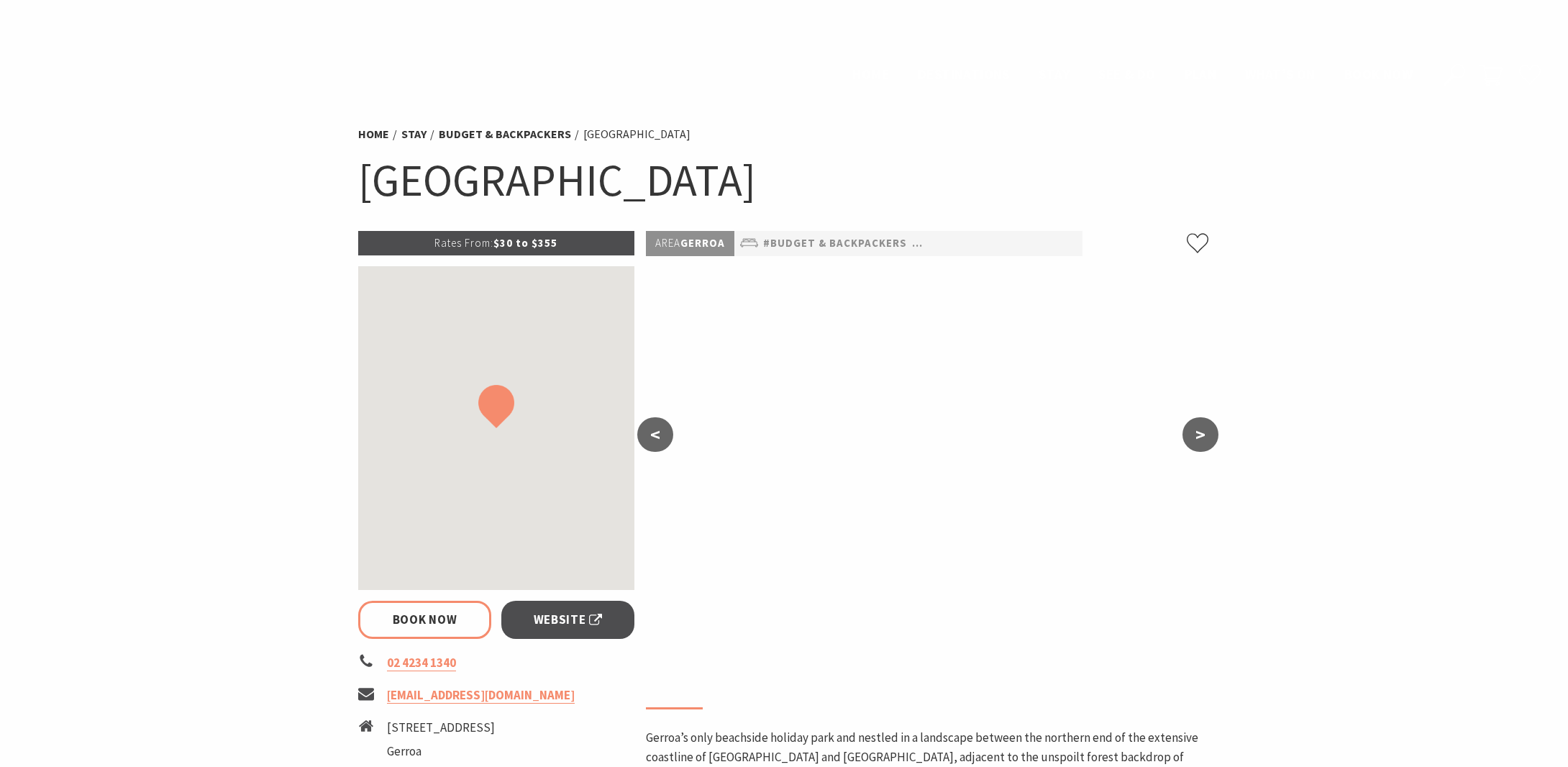
select select "1"
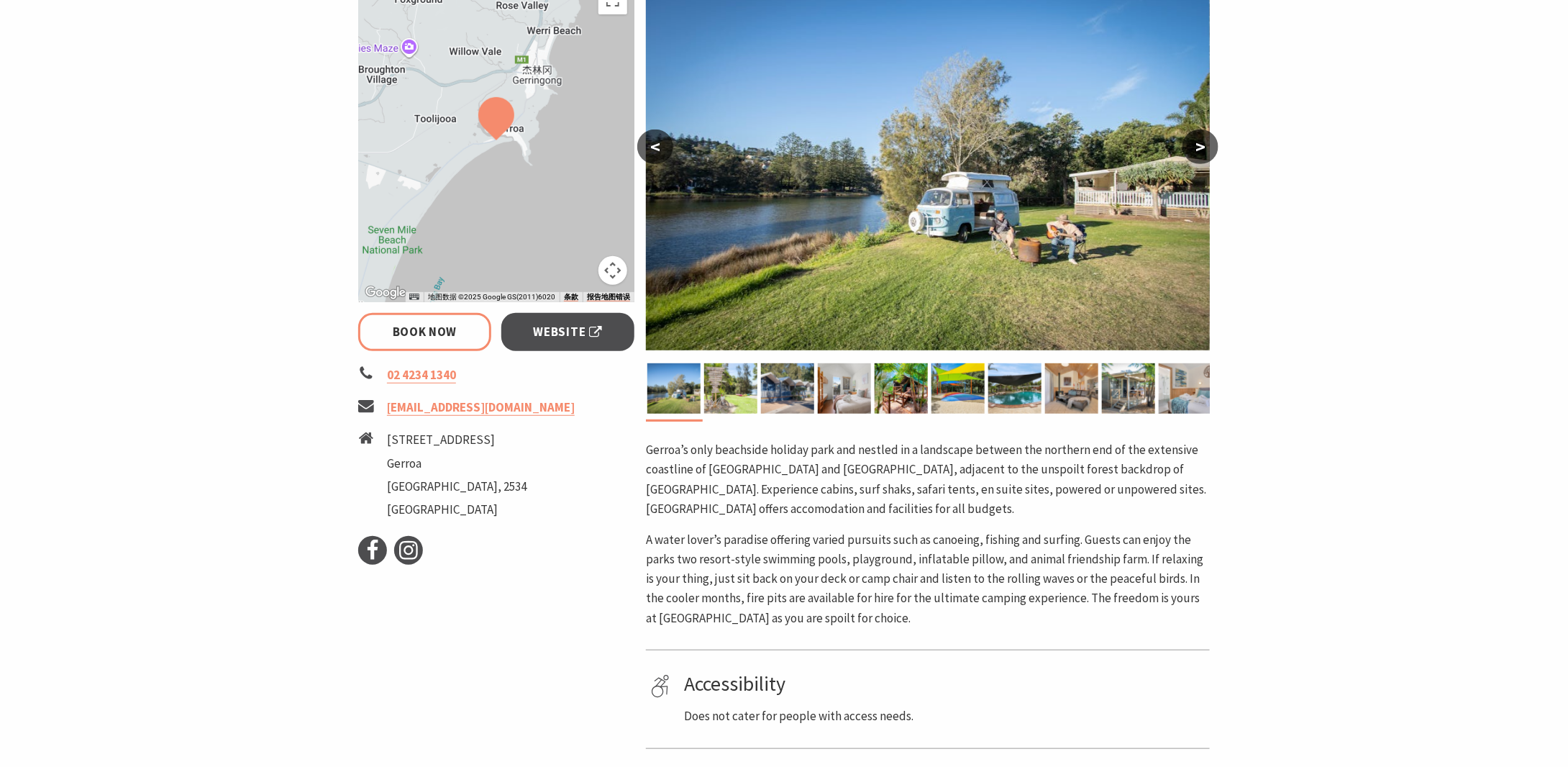
scroll to position [96, 0]
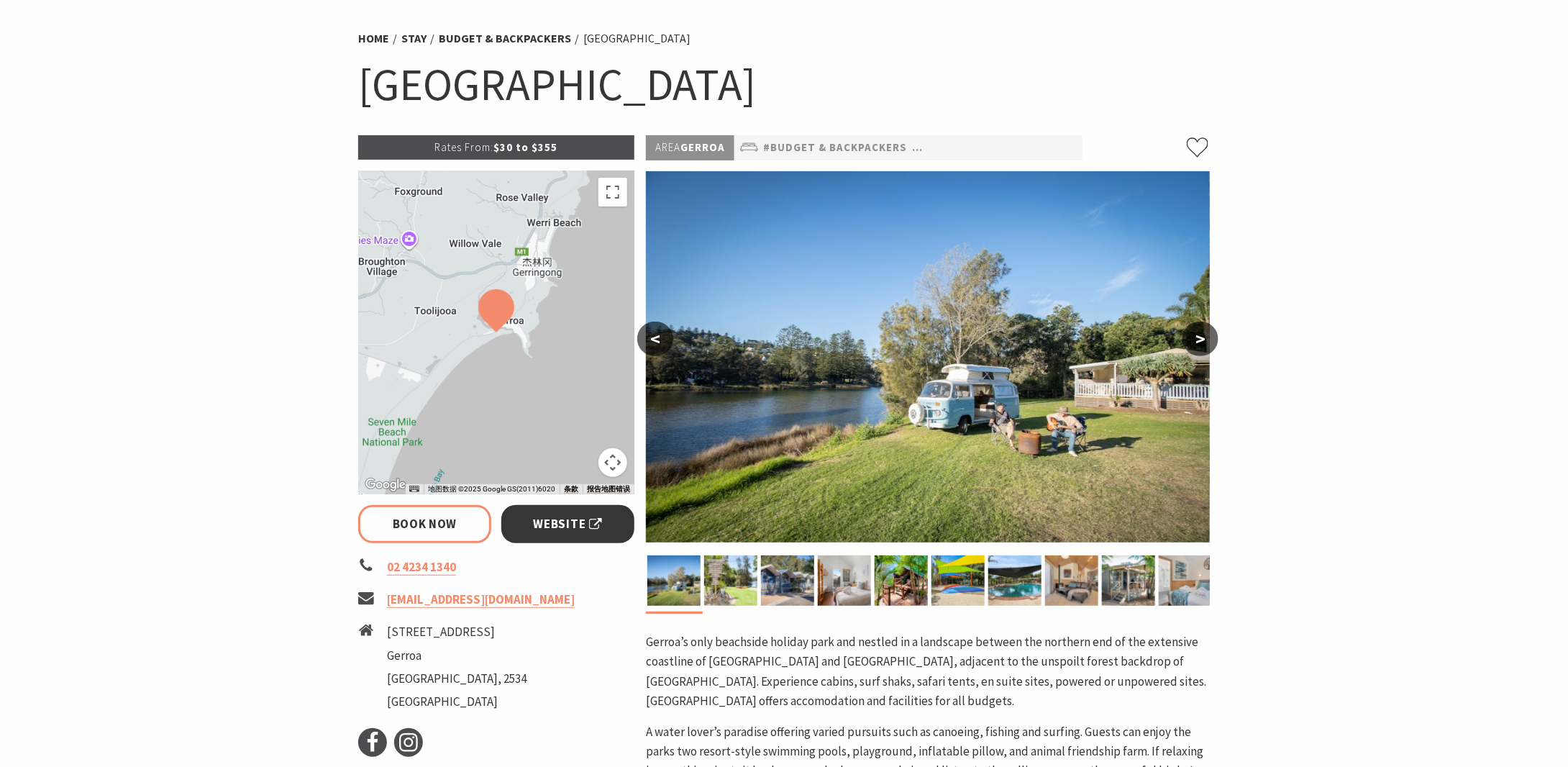
click at [577, 524] on span "Website" at bounding box center [568, 524] width 69 height 20
select select "3"
